Goal: Navigation & Orientation: Find specific page/section

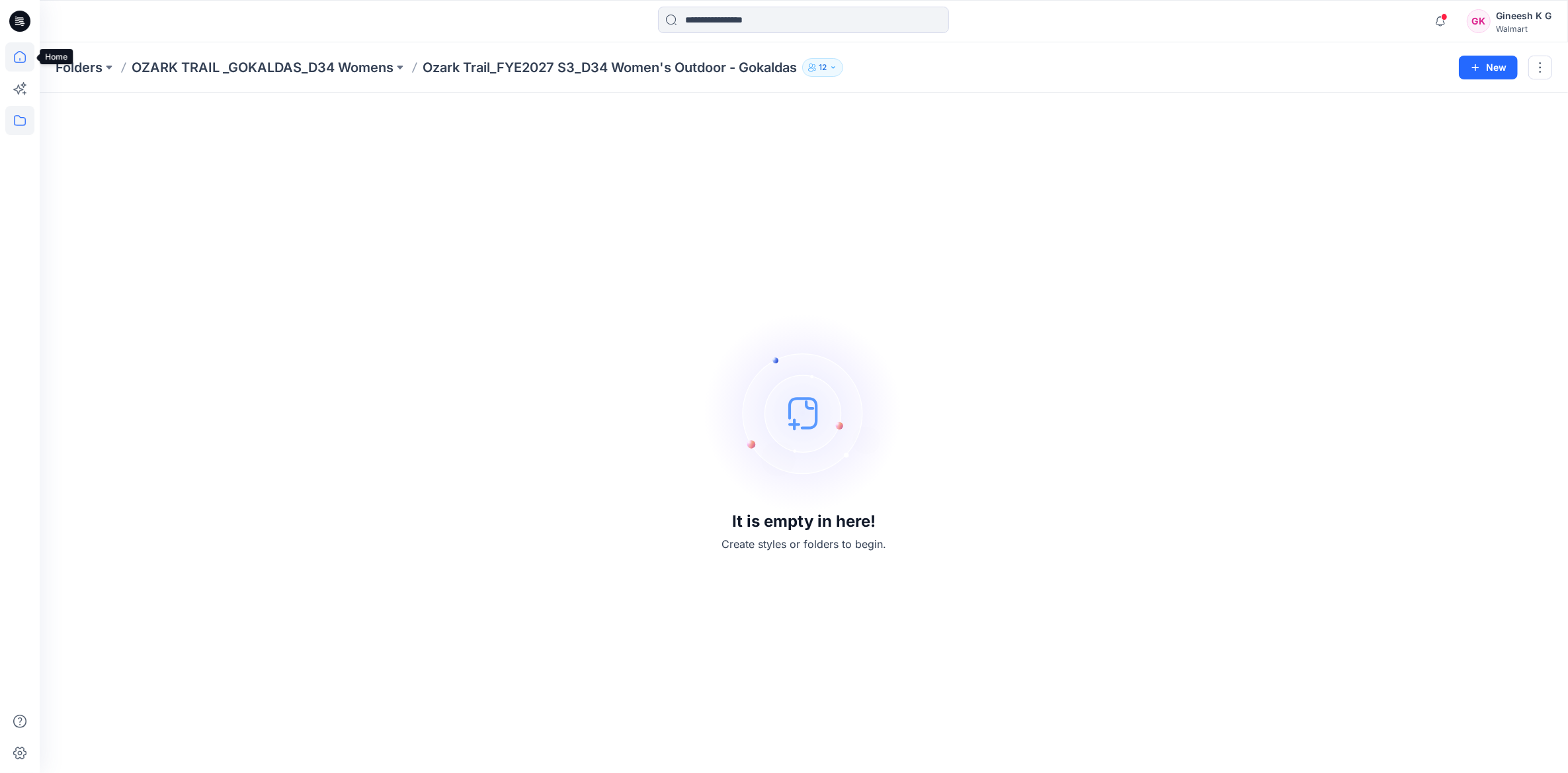
click at [21, 61] on icon at bounding box center [20, 57] width 12 height 12
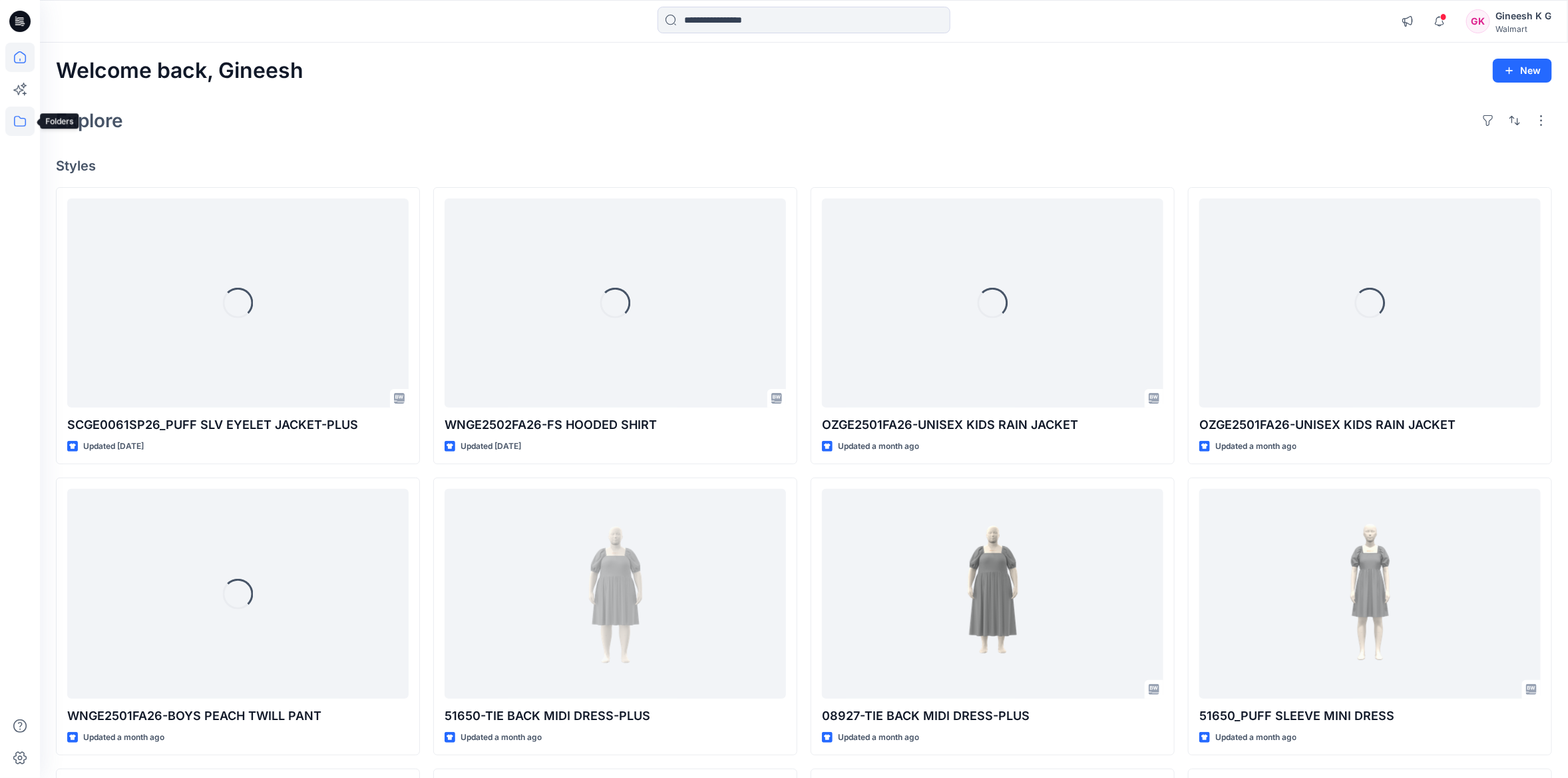
click at [15, 125] on icon at bounding box center [20, 121] width 12 height 11
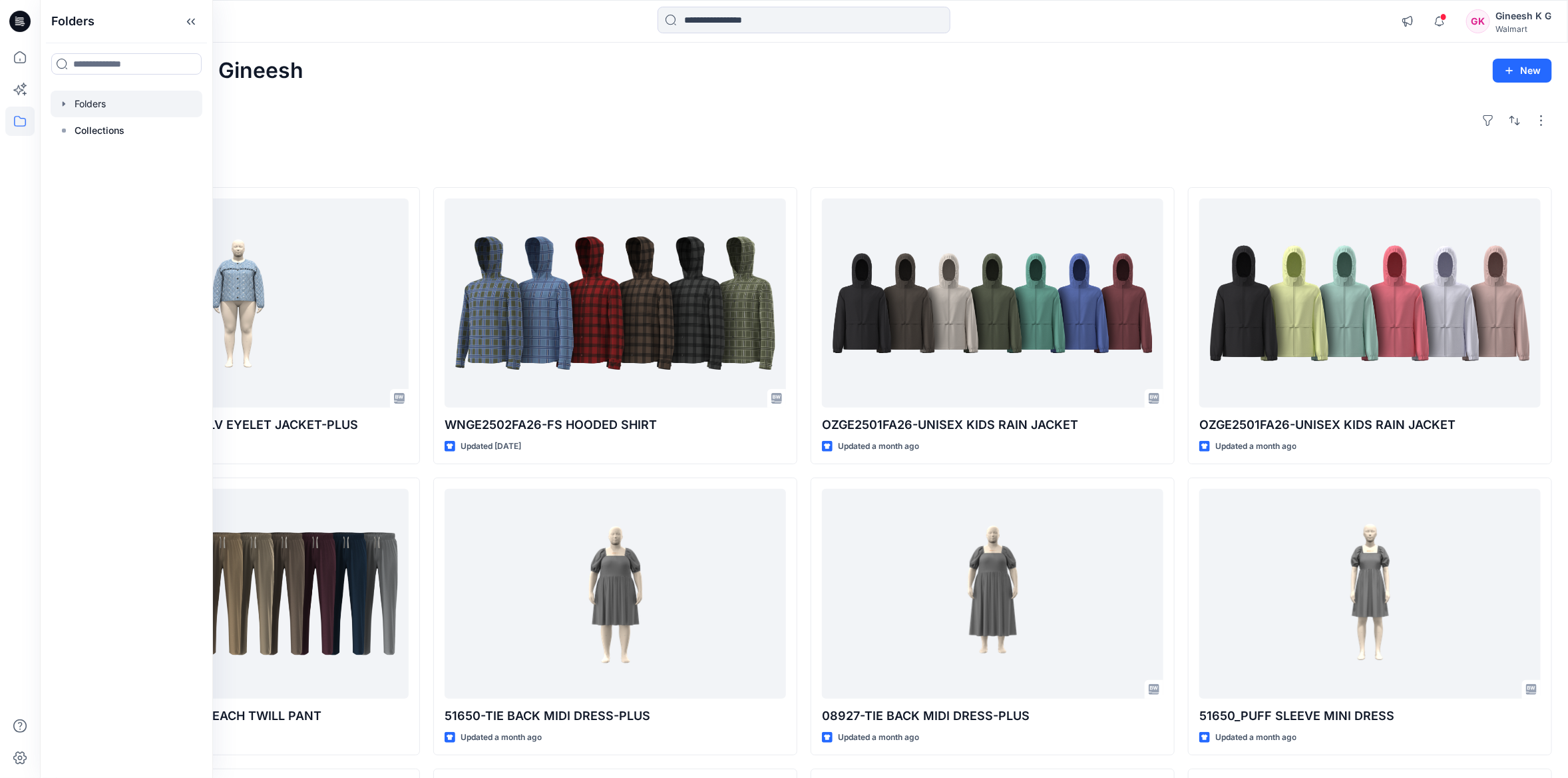
click at [106, 105] on div at bounding box center [126, 103] width 152 height 27
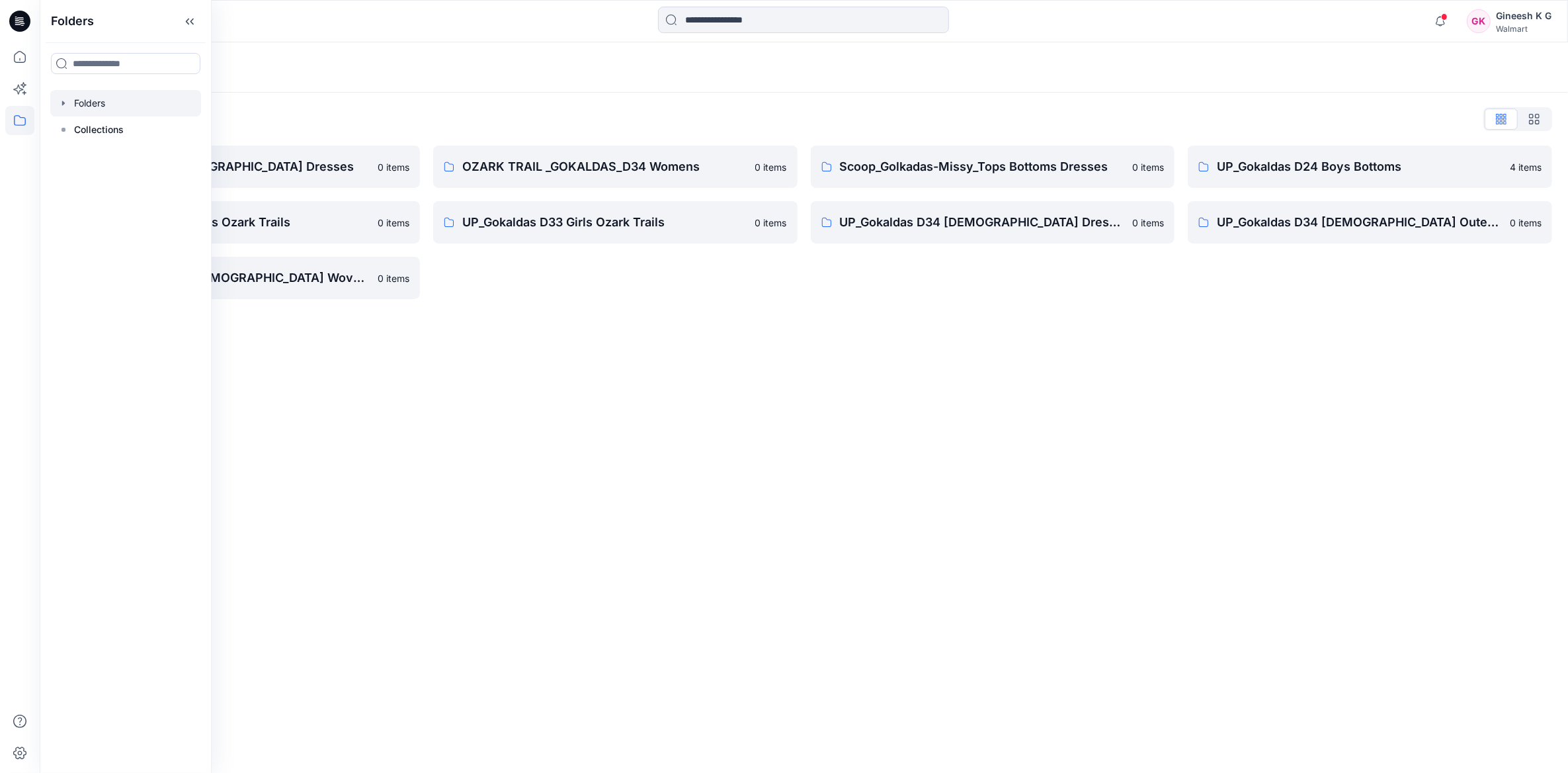
click at [609, 110] on div "Folders List" at bounding box center [803, 118] width 1496 height 21
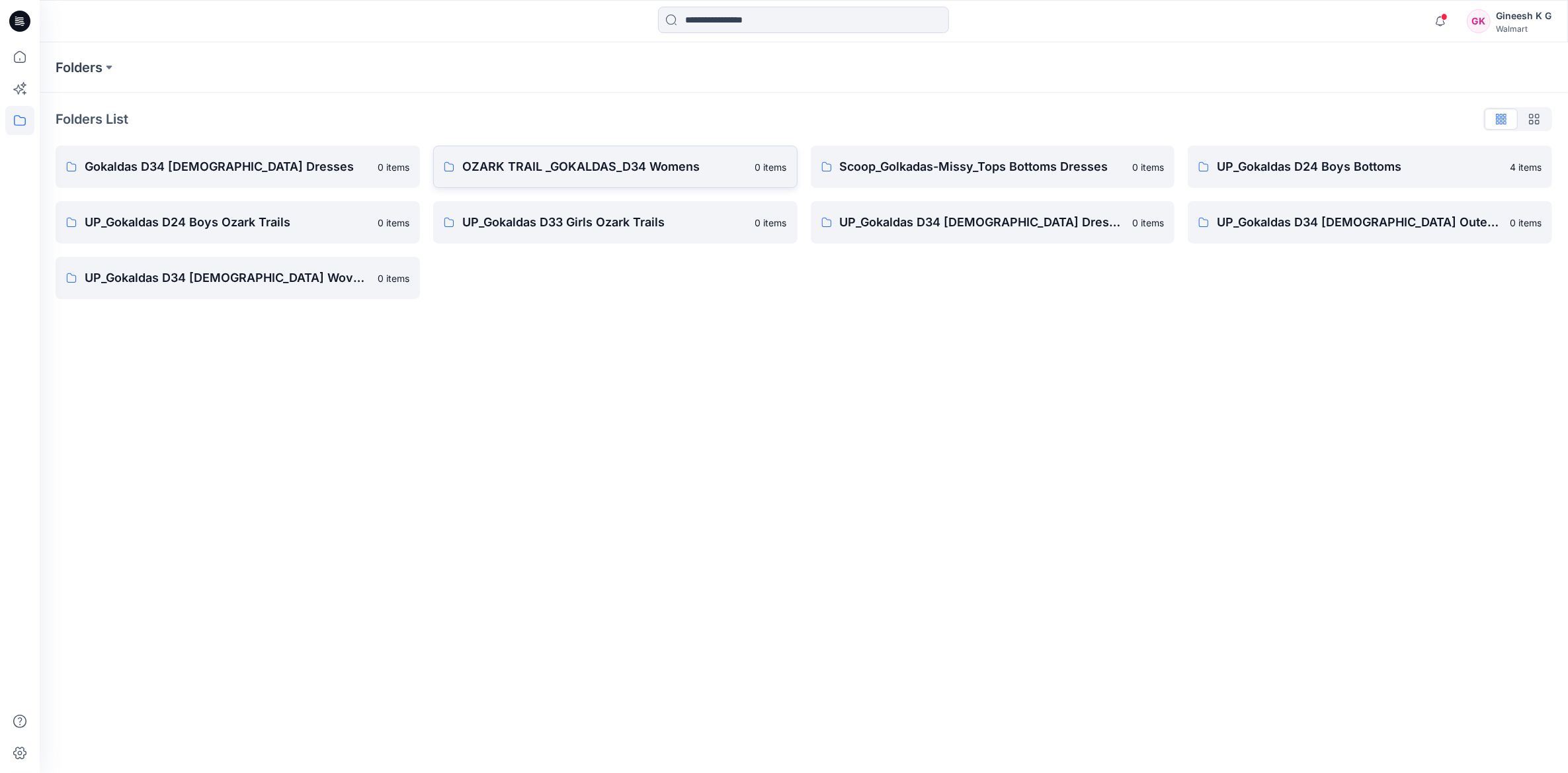
click at [590, 176] on link "OZARK TRAIL _GOKALDAS_D34 Womens 0 items" at bounding box center [615, 166] width 364 height 42
